Goal: Book appointment/travel/reservation

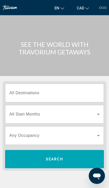
click at [64, 159] on span "Search" at bounding box center [54, 159] width 99 height 12
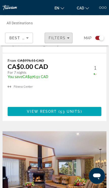
scroll to position [1984, 0]
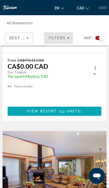
click at [57, 40] on span "Filters" at bounding box center [57, 38] width 17 height 4
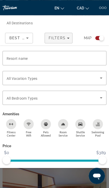
scroll to position [1954, 0]
click at [17, 59] on span "Resort name" at bounding box center [17, 59] width 21 height 4
click at [17, 59] on input "Resort name" at bounding box center [55, 58] width 96 height 6
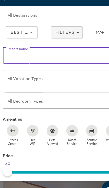
click at [57, 36] on span "Filters" at bounding box center [57, 38] width 17 height 4
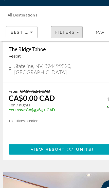
click at [59, 36] on span "Filters" at bounding box center [57, 38] width 17 height 4
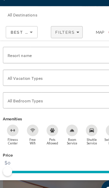
click at [79, 75] on span "Search widget" at bounding box center [53, 78] width 93 height 6
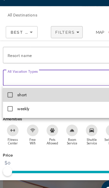
click at [69, 87] on mat-option "short" at bounding box center [55, 93] width 104 height 12
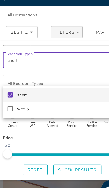
scroll to position [15, 0]
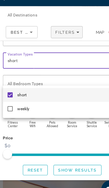
click at [78, 125] on div at bounding box center [54, 94] width 109 height 188
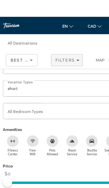
scroll to position [2085, 0]
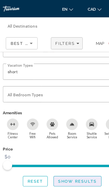
click at [64, 160] on span "Show Results" at bounding box center [68, 159] width 34 height 4
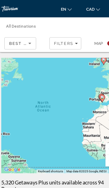
click at [59, 42] on span "Filters" at bounding box center [58, 38] width 27 height 12
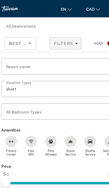
click at [12, 59] on span "Resort name" at bounding box center [17, 59] width 21 height 4
click at [12, 59] on input "Resort name" at bounding box center [55, 58] width 96 height 6
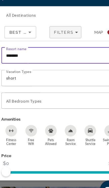
type input "*******"
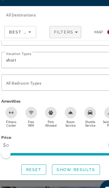
scroll to position [15, 0]
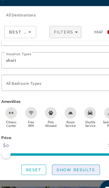
click at [63, 157] on span "Show Results" at bounding box center [68, 159] width 34 height 4
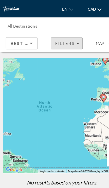
click at [65, 37] on span "Filters" at bounding box center [57, 38] width 17 height 4
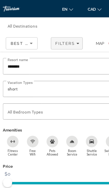
click at [70, 60] on input "*******" at bounding box center [55, 58] width 96 height 6
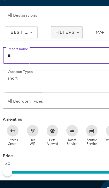
type input "*"
type input "****"
